Goal: Task Accomplishment & Management: Manage account settings

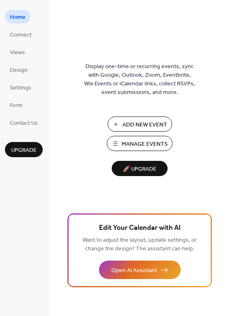
click at [134, 145] on span "Manage Events" at bounding box center [145, 144] width 46 height 9
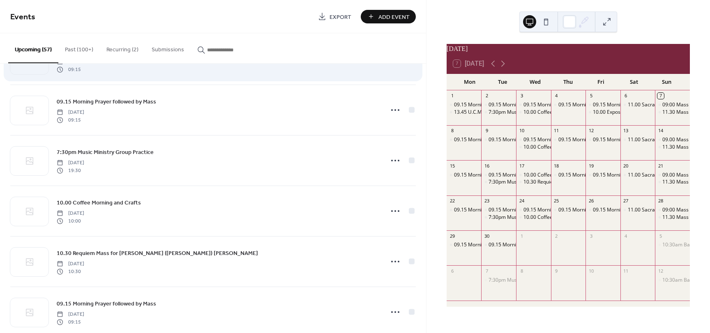
scroll to position [616, 0]
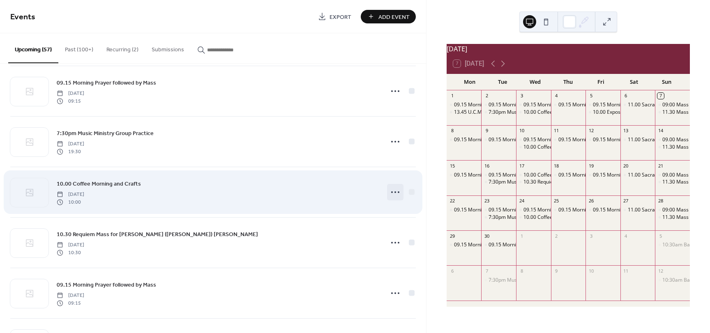
click at [398, 193] on icon at bounding box center [395, 192] width 13 height 13
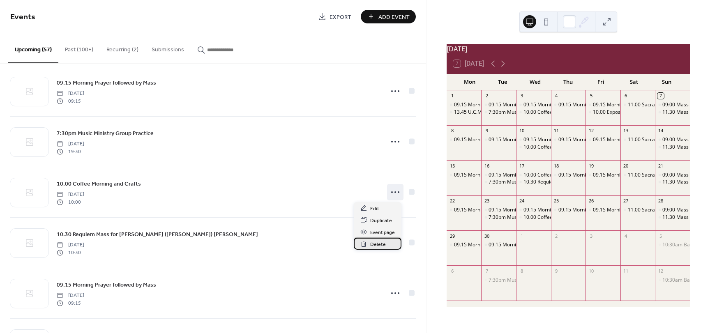
click at [376, 244] on span "Delete" at bounding box center [378, 244] width 16 height 9
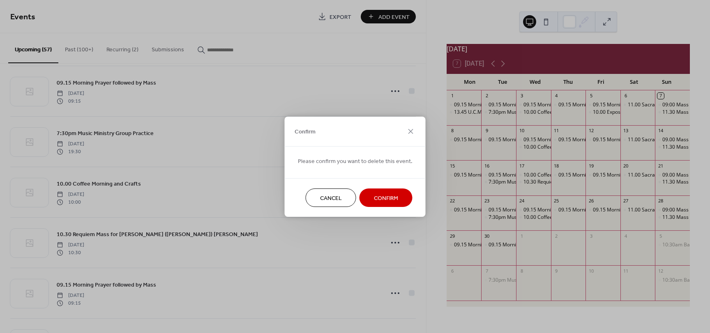
click at [381, 200] on span "Confirm" at bounding box center [386, 198] width 24 height 9
